Goal: Navigation & Orientation: Find specific page/section

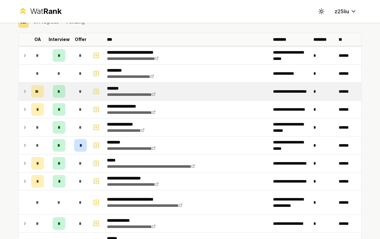
scroll to position [43, 0]
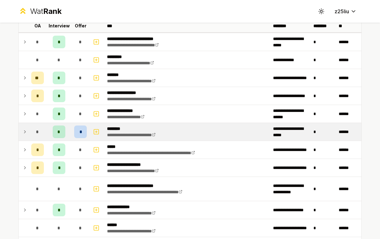
click at [29, 132] on td "*" at bounding box center [38, 132] width 18 height 18
click at [21, 129] on td at bounding box center [24, 132] width 10 height 18
click at [23, 130] on icon at bounding box center [24, 132] width 5 height 8
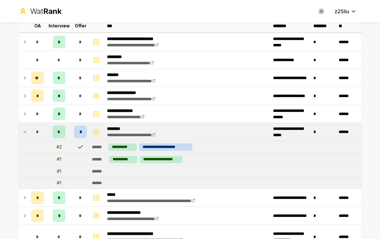
click at [23, 130] on icon at bounding box center [24, 132] width 5 height 8
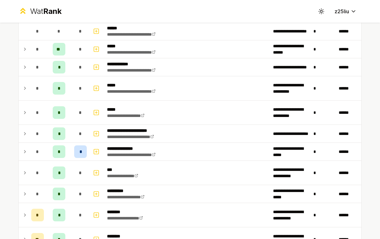
scroll to position [287, 0]
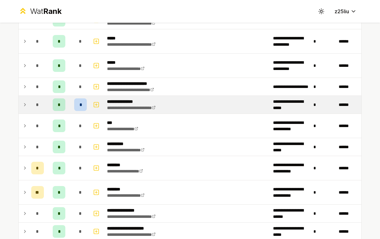
click at [23, 107] on icon at bounding box center [24, 105] width 5 height 8
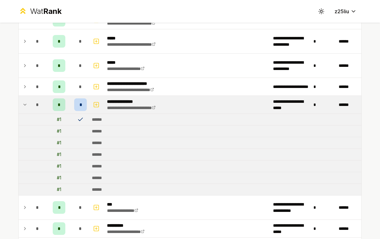
click at [26, 105] on icon at bounding box center [24, 105] width 5 height 8
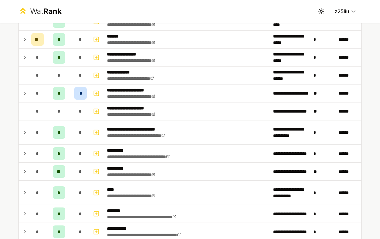
scroll to position [550, 0]
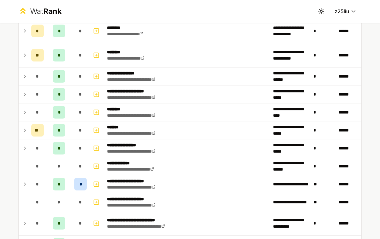
scroll to position [556, 0]
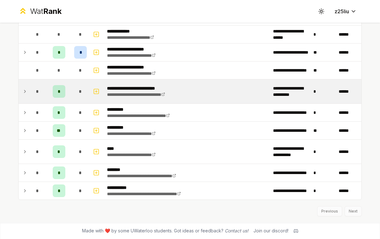
click at [212, 84] on td "**********" at bounding box center [188, 92] width 166 height 24
